Goal: Task Accomplishment & Management: Manage account settings

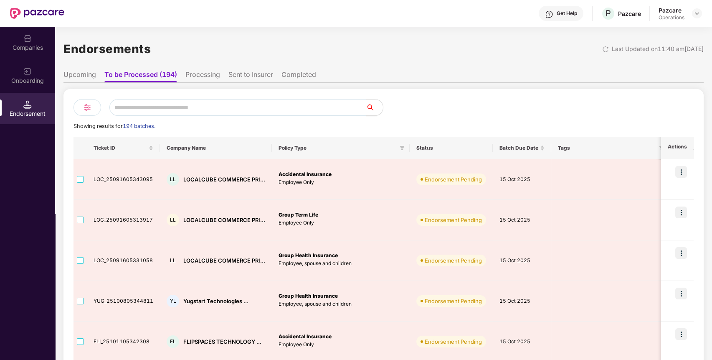
click at [235, 107] on input "text" at bounding box center [237, 107] width 257 height 17
type input "*"
click at [32, 49] on div "Companies" at bounding box center [27, 47] width 55 height 8
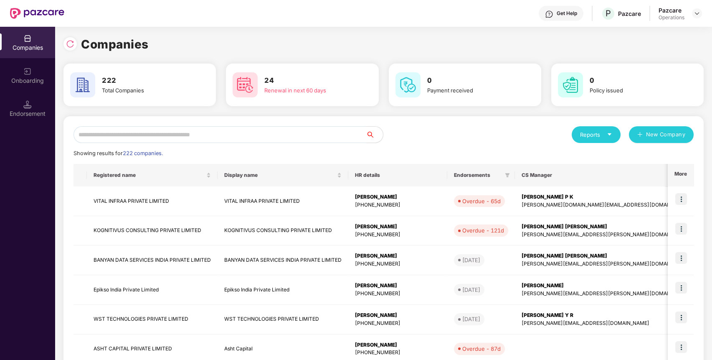
click at [209, 133] on input "text" at bounding box center [220, 134] width 293 height 17
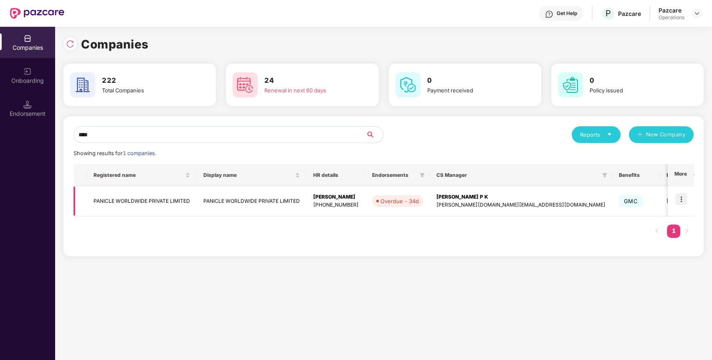
type input "****"
click at [685, 199] on img at bounding box center [681, 199] width 12 height 12
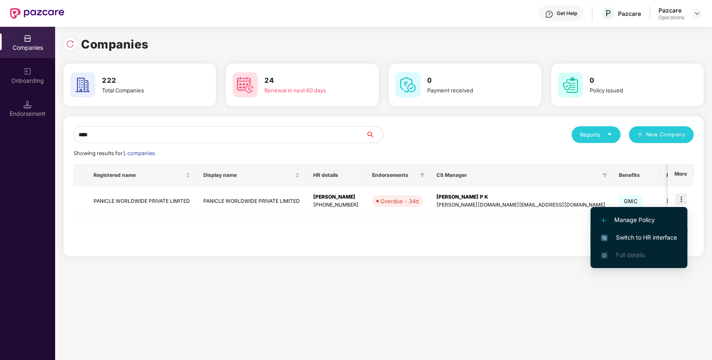
click at [621, 237] on span "Switch to HR interface" at bounding box center [639, 237] width 76 height 9
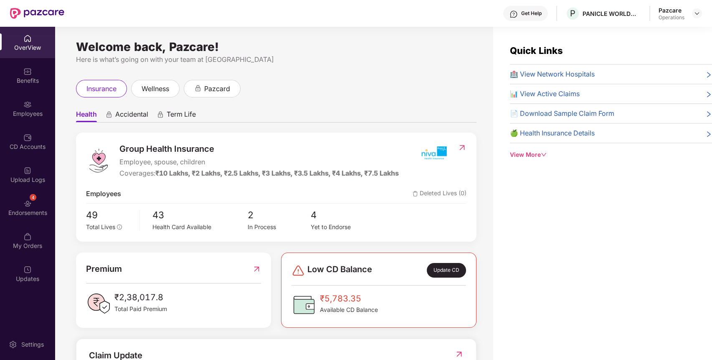
click at [21, 205] on div "4 Endorsements" at bounding box center [27, 207] width 55 height 31
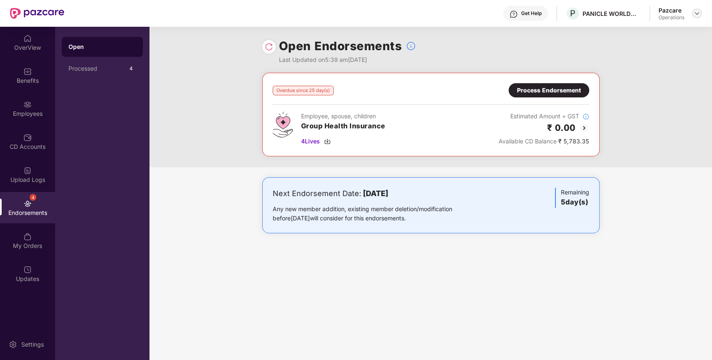
click at [699, 14] on img at bounding box center [697, 13] width 7 height 7
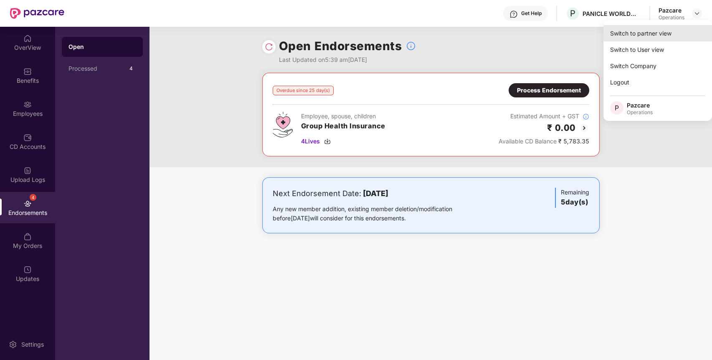
click at [641, 35] on div "Switch to partner view" at bounding box center [658, 33] width 109 height 16
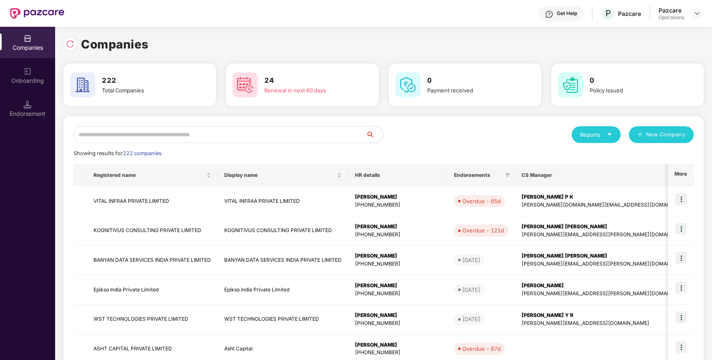
click at [281, 136] on input "text" at bounding box center [220, 134] width 293 height 17
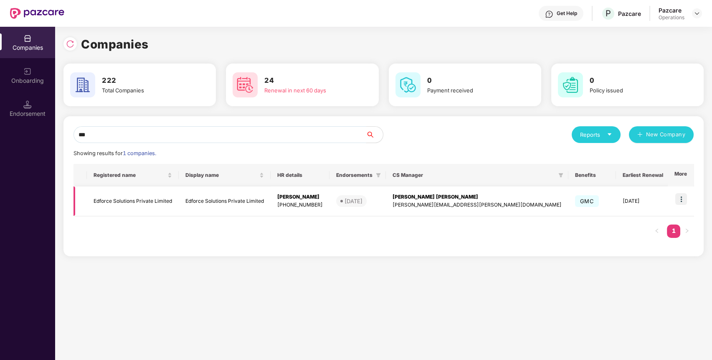
type input "***"
click at [685, 199] on img at bounding box center [681, 199] width 12 height 12
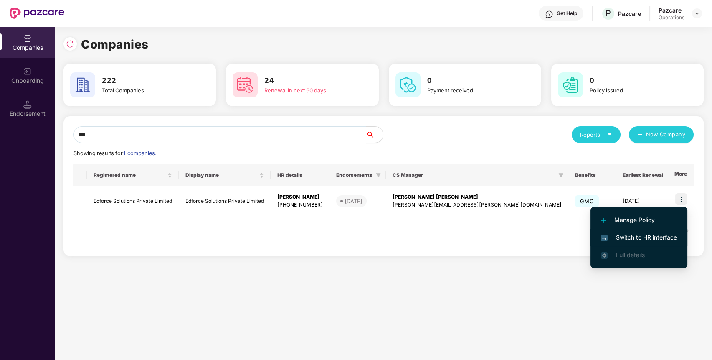
click at [626, 241] on span "Switch to HR interface" at bounding box center [639, 237] width 76 height 9
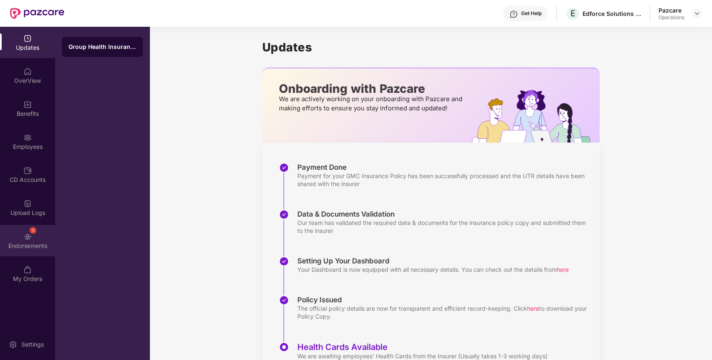
click at [22, 235] on div "1 Endorsements" at bounding box center [27, 240] width 55 height 31
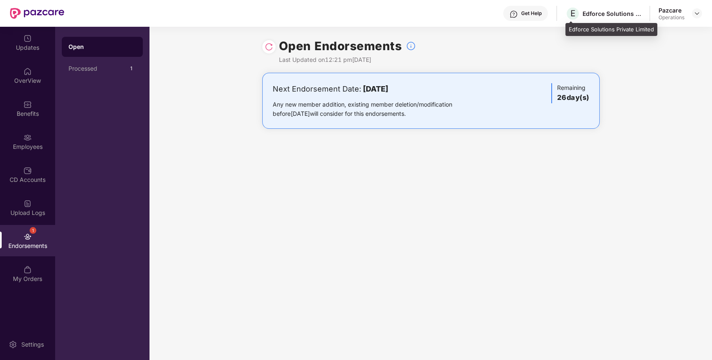
click at [597, 13] on div "Edforce Solutions Private Limited" at bounding box center [612, 14] width 58 height 8
copy div "Edforce Solutions Private Limited"
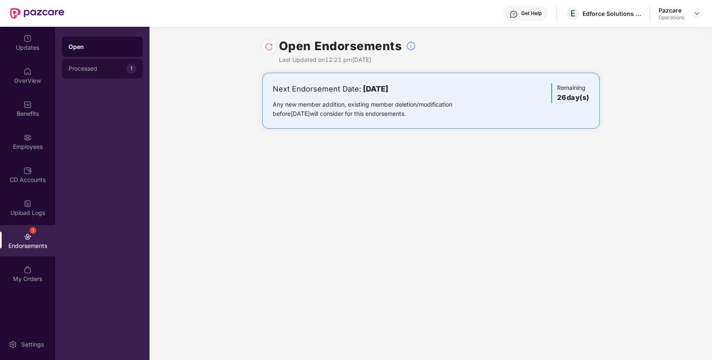
click at [101, 75] on div "Processed 1" at bounding box center [102, 68] width 81 height 20
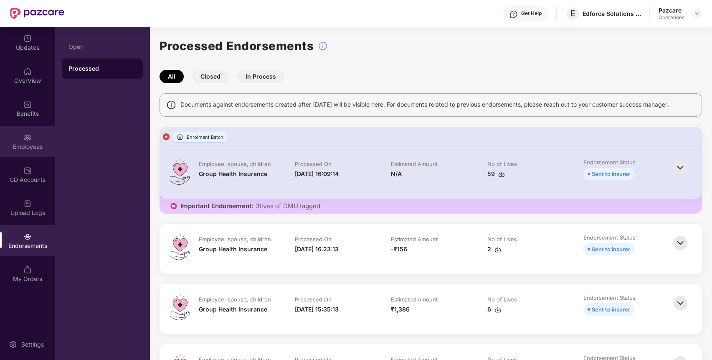
click at [24, 133] on img at bounding box center [27, 137] width 8 height 8
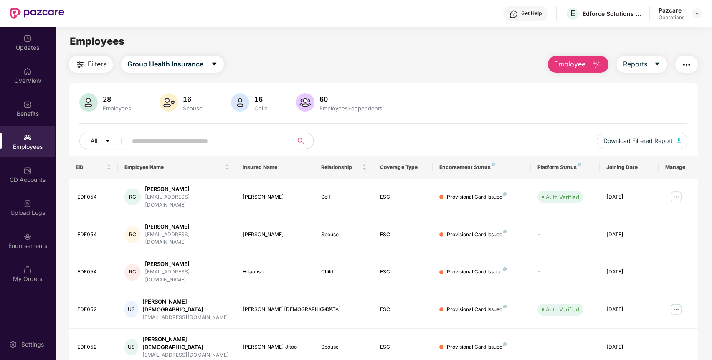
click at [213, 141] on input "text" at bounding box center [207, 140] width 150 height 13
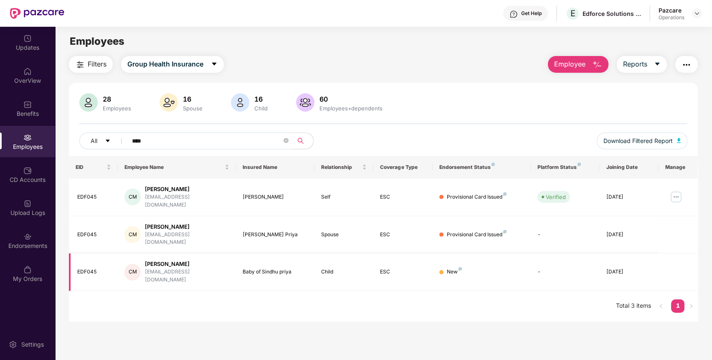
type input "****"
click at [80, 268] on div "EDF045" at bounding box center [94, 272] width 34 height 8
copy div "EDF045"
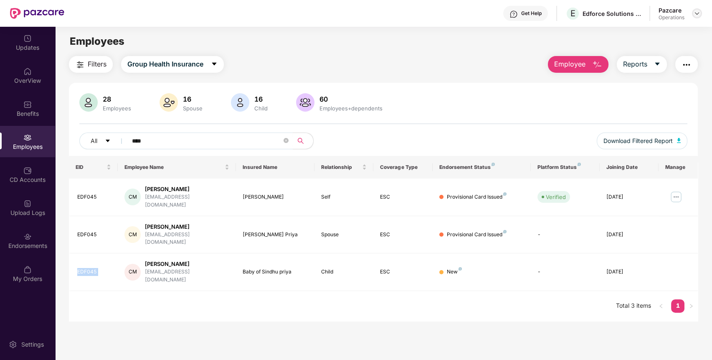
click at [699, 13] on img at bounding box center [697, 13] width 7 height 7
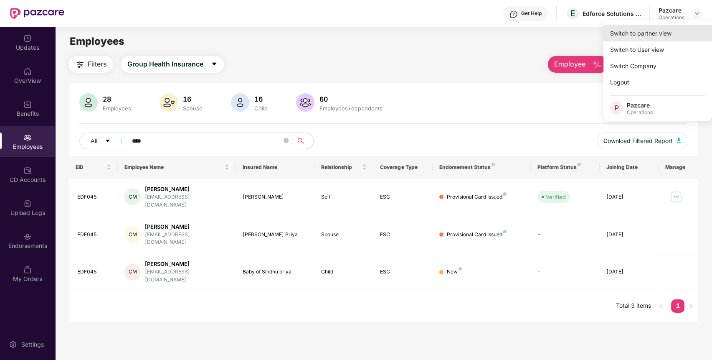
click at [653, 28] on div "Switch to partner view" at bounding box center [658, 33] width 109 height 16
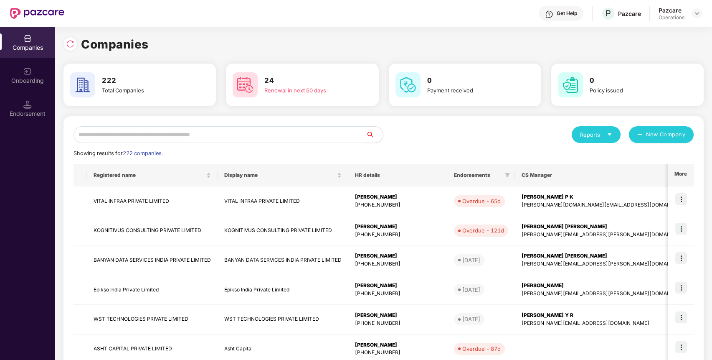
click at [224, 133] on input "text" at bounding box center [220, 134] width 293 height 17
paste input "******"
type input "*"
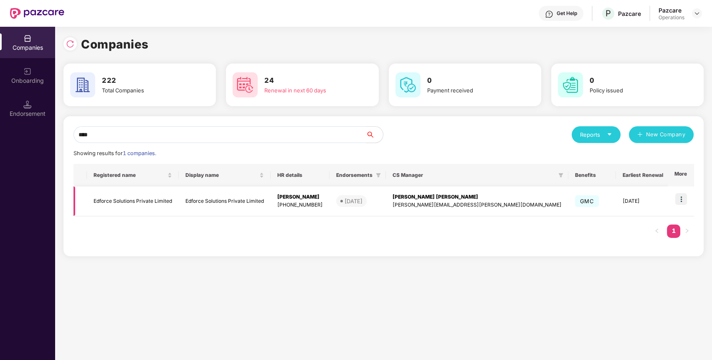
type input "****"
click at [113, 196] on td "Edforce Solutions Private Limited" at bounding box center [133, 201] width 92 height 30
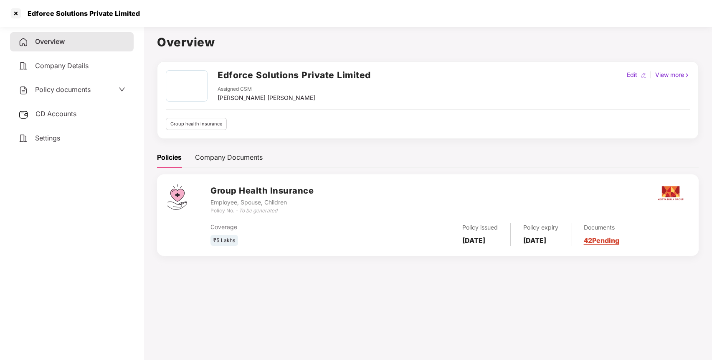
click at [66, 84] on div "Policy documents" at bounding box center [54, 89] width 72 height 11
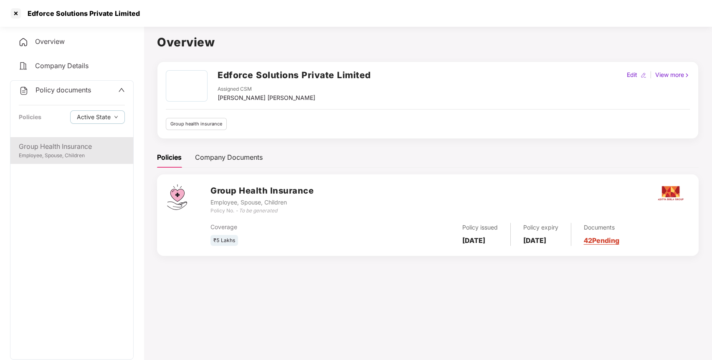
click at [47, 145] on div "Group Health Insurance" at bounding box center [72, 146] width 106 height 10
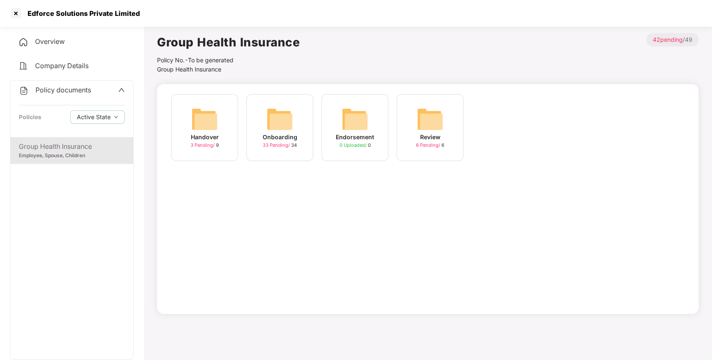
click at [273, 123] on img at bounding box center [279, 119] width 27 height 27
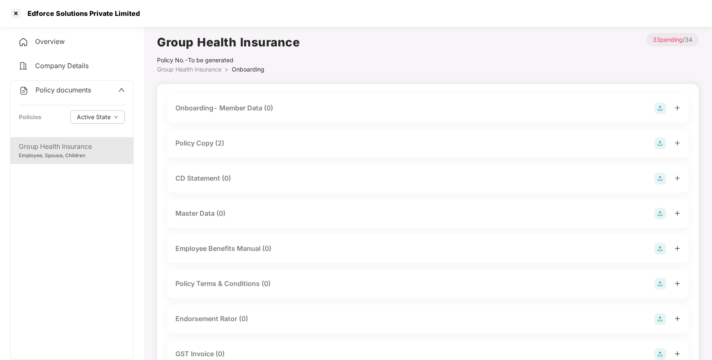
click at [208, 140] on div "Policy Copy (2)" at bounding box center [199, 143] width 49 height 10
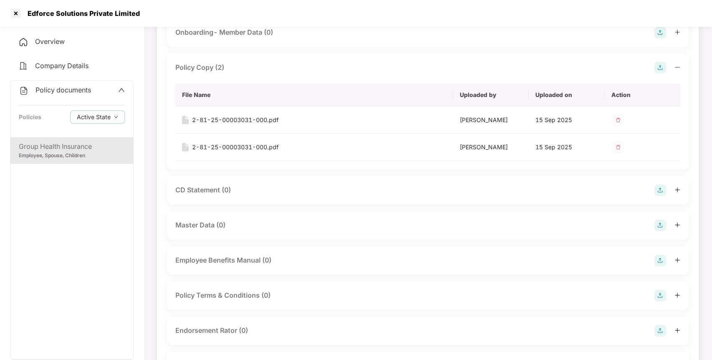
scroll to position [74, 0]
click at [231, 120] on div "2-81-25-00003031-000.pdf" at bounding box center [235, 121] width 86 height 9
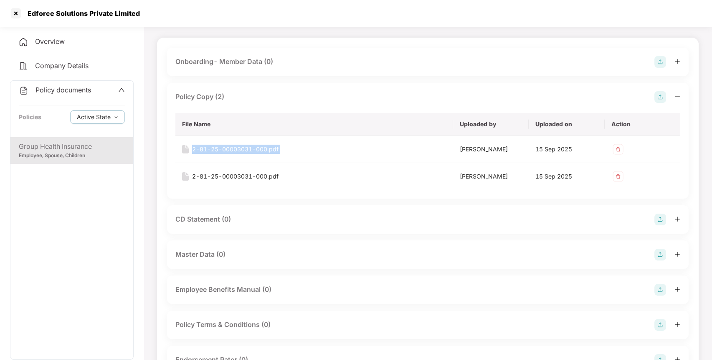
scroll to position [0, 0]
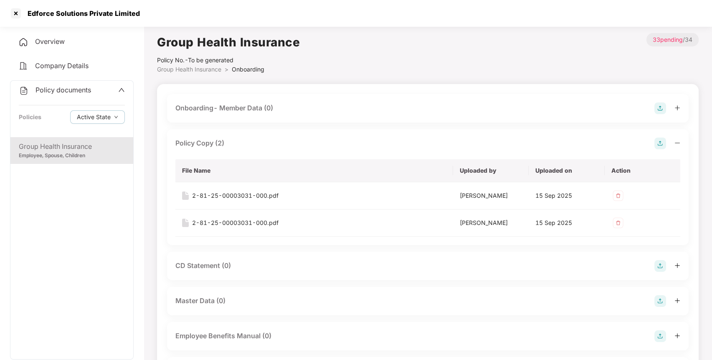
click at [60, 38] on span "Overview" at bounding box center [50, 41] width 30 height 8
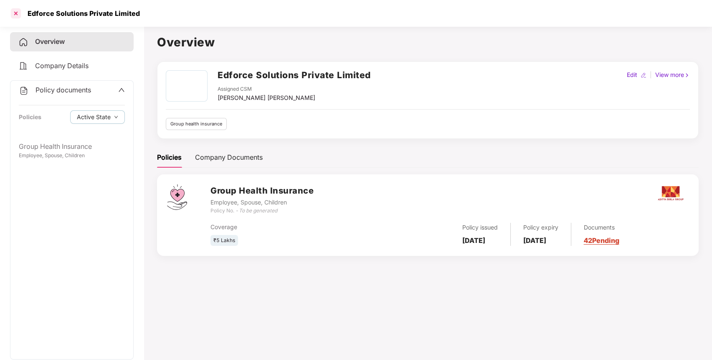
click at [12, 13] on div at bounding box center [15, 13] width 13 height 13
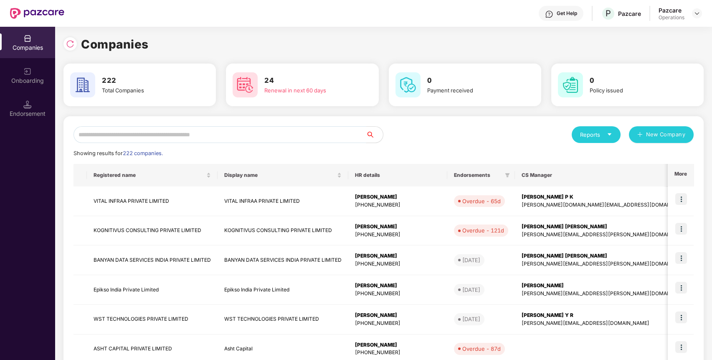
click at [135, 131] on input "text" at bounding box center [220, 134] width 293 height 17
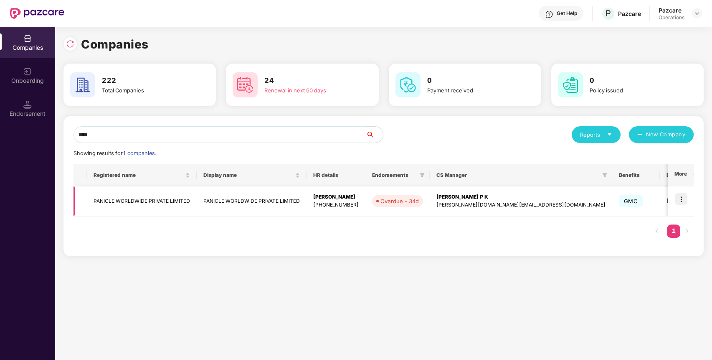
type input "****"
click at [685, 198] on img at bounding box center [681, 199] width 12 height 12
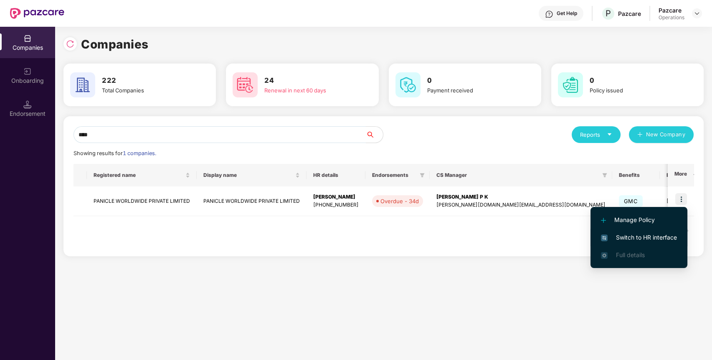
click at [648, 237] on span "Switch to HR interface" at bounding box center [639, 237] width 76 height 9
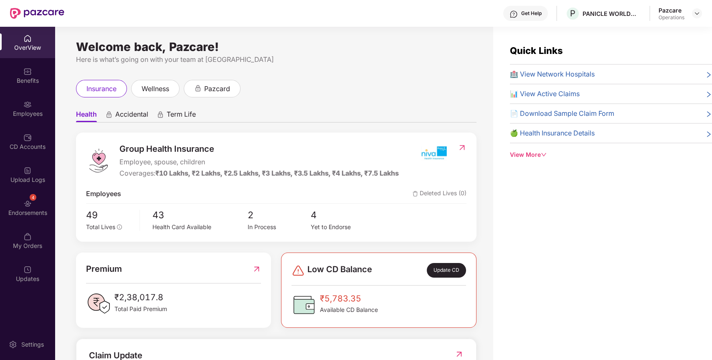
click at [25, 203] on img at bounding box center [27, 203] width 8 height 8
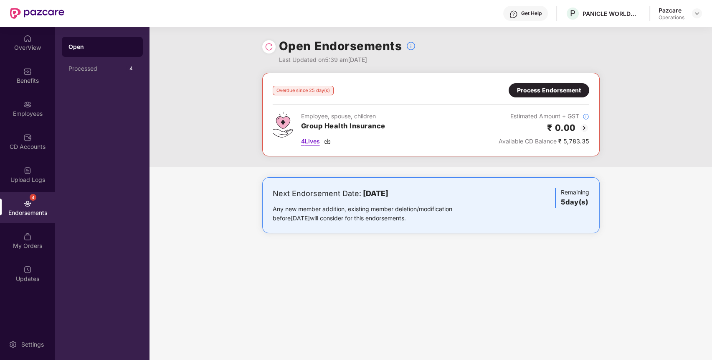
click at [330, 142] on img at bounding box center [327, 141] width 7 height 7
click at [330, 140] on img at bounding box center [327, 141] width 7 height 7
click at [518, 94] on div "Process Endorsement" at bounding box center [549, 90] width 64 height 9
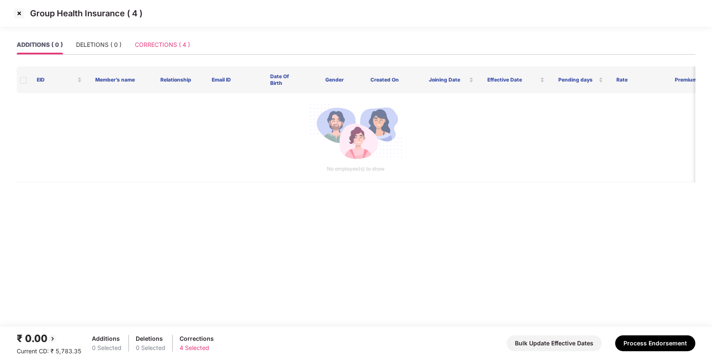
click at [167, 39] on div "CORRECTIONS ( 4 )" at bounding box center [162, 44] width 55 height 19
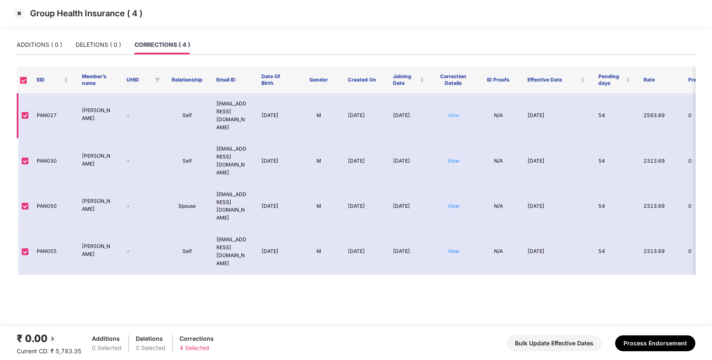
click at [454, 112] on link "View" at bounding box center [454, 115] width 12 height 6
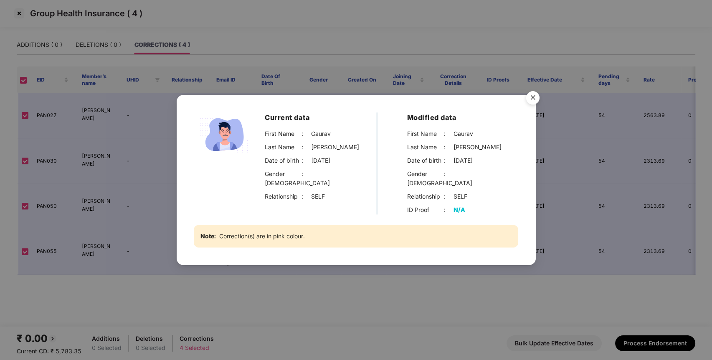
click at [525, 101] on img "Close" at bounding box center [532, 98] width 23 height 23
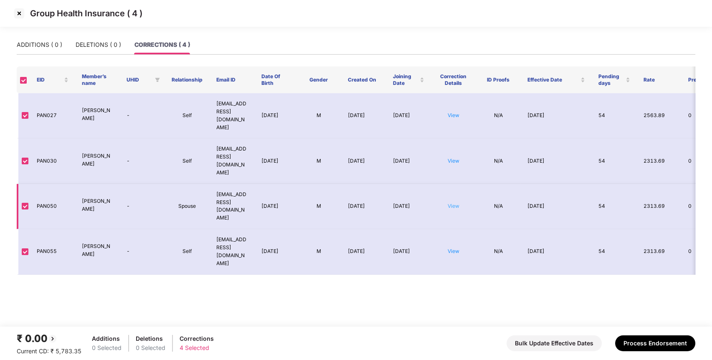
click at [454, 203] on link "View" at bounding box center [454, 206] width 12 height 6
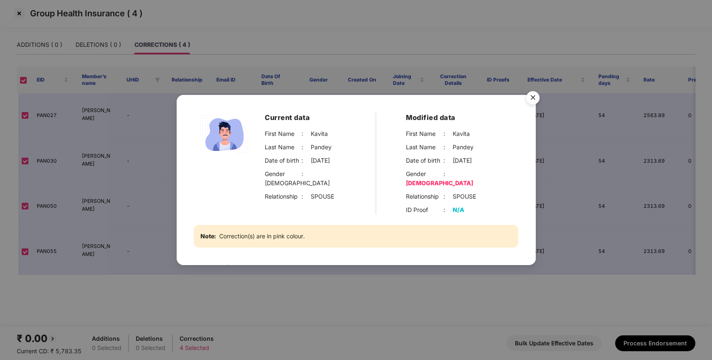
click at [531, 99] on img "Close" at bounding box center [532, 98] width 23 height 23
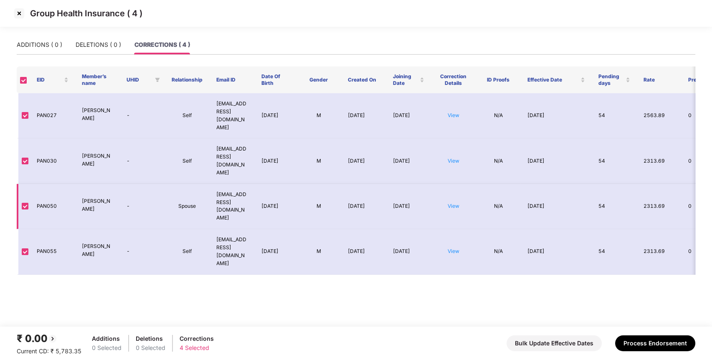
click at [50, 184] on td "PAN050" at bounding box center [52, 206] width 45 height 45
copy td "PAN050"
click at [453, 248] on link "View" at bounding box center [454, 251] width 12 height 6
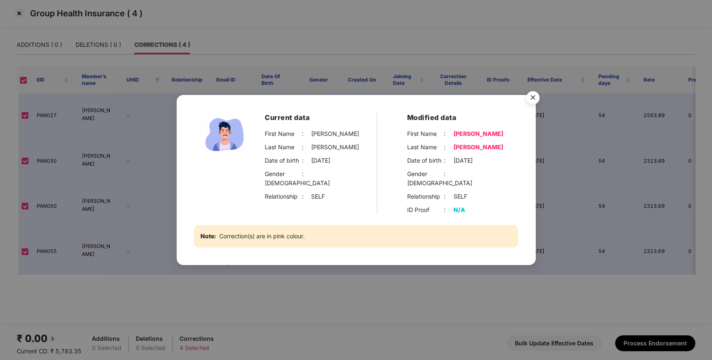
click at [535, 97] on img "Close" at bounding box center [532, 98] width 23 height 23
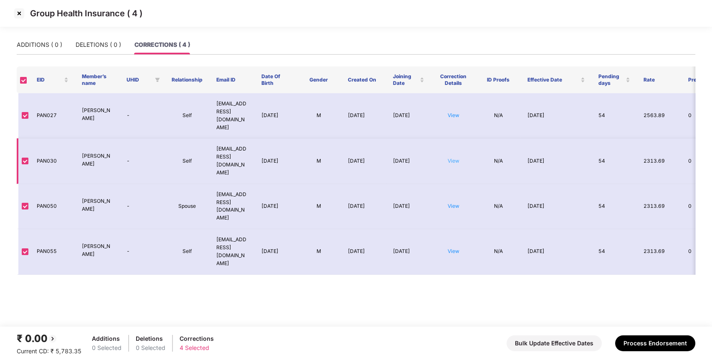
click at [454, 157] on link "View" at bounding box center [454, 160] width 12 height 6
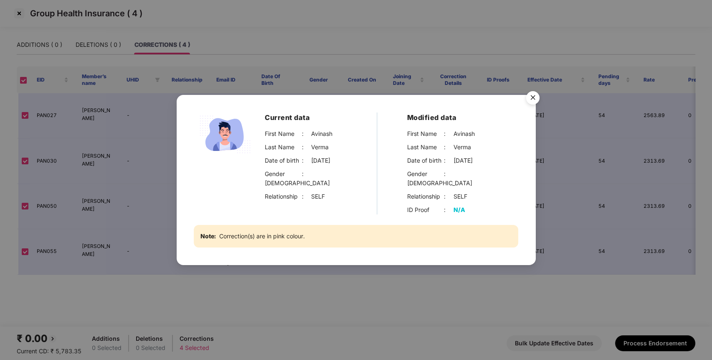
click at [529, 104] on img "Close" at bounding box center [532, 98] width 23 height 23
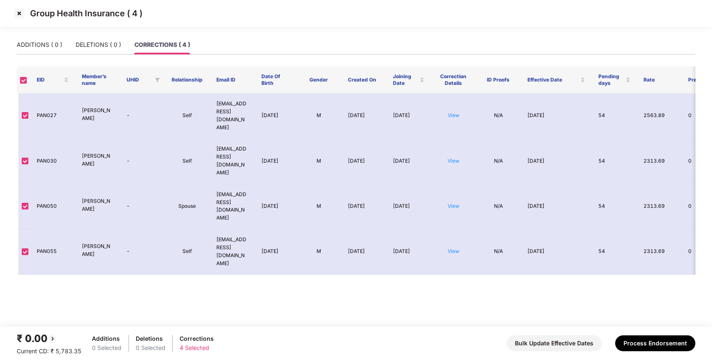
click at [19, 10] on img at bounding box center [19, 13] width 13 height 13
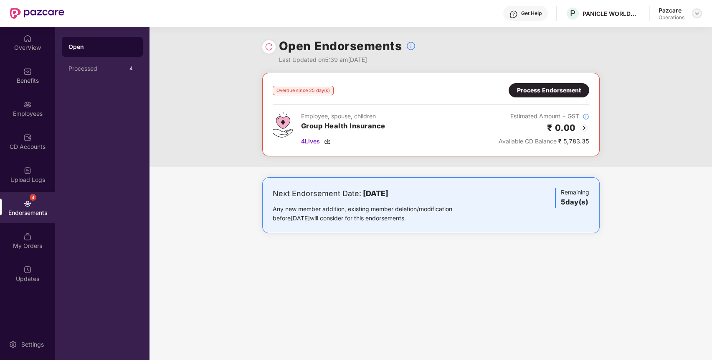
click at [695, 9] on div at bounding box center [697, 13] width 10 height 10
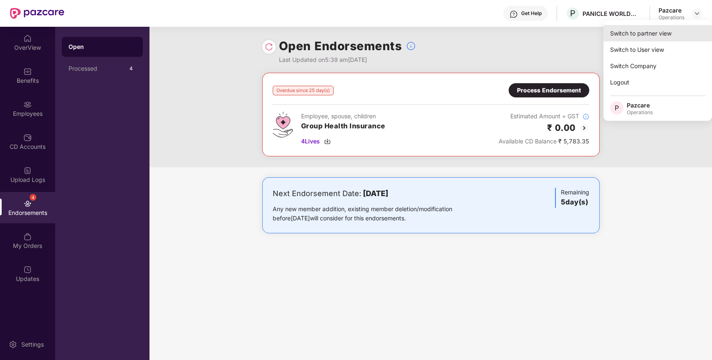
click at [639, 30] on div "Switch to partner view" at bounding box center [658, 33] width 109 height 16
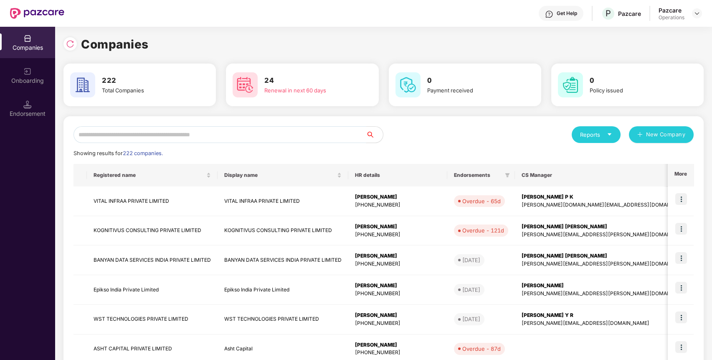
click at [279, 137] on input "text" at bounding box center [220, 134] width 293 height 17
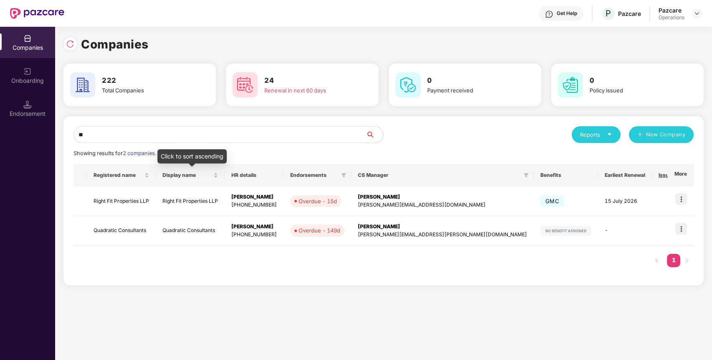
type input "*"
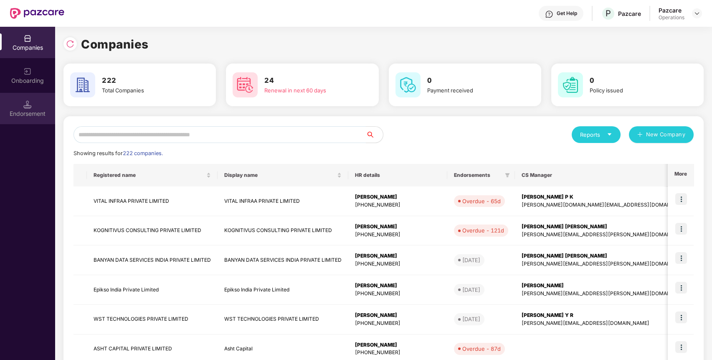
click at [32, 97] on div "Endorsement" at bounding box center [27, 108] width 55 height 31
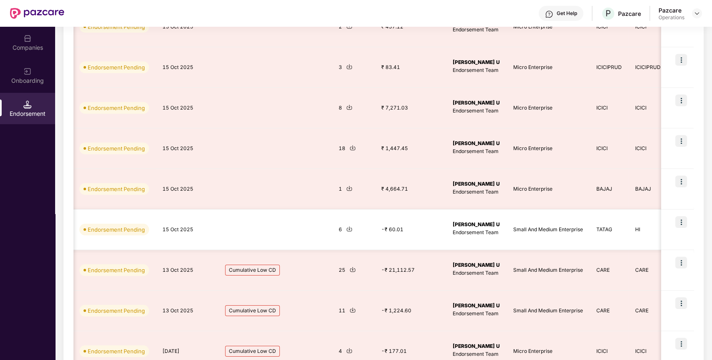
scroll to position [0, 337]
click at [350, 227] on div "6" at bounding box center [352, 230] width 29 height 8
click at [348, 228] on img at bounding box center [349, 229] width 6 height 6
click at [347, 226] on img at bounding box center [349, 229] width 6 height 6
